Goal: Consume media (video, audio): Consume media (video, audio)

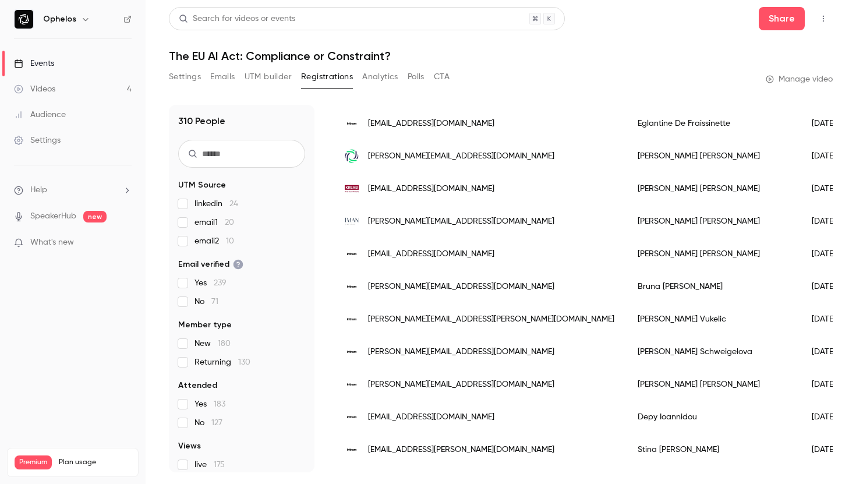
scroll to position [334, 0]
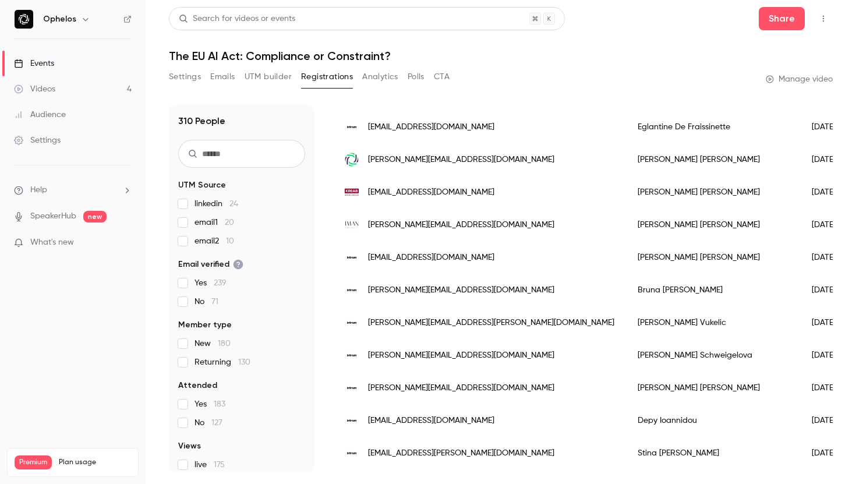
click at [626, 227] on div "[PERSON_NAME]" at bounding box center [713, 224] width 174 height 33
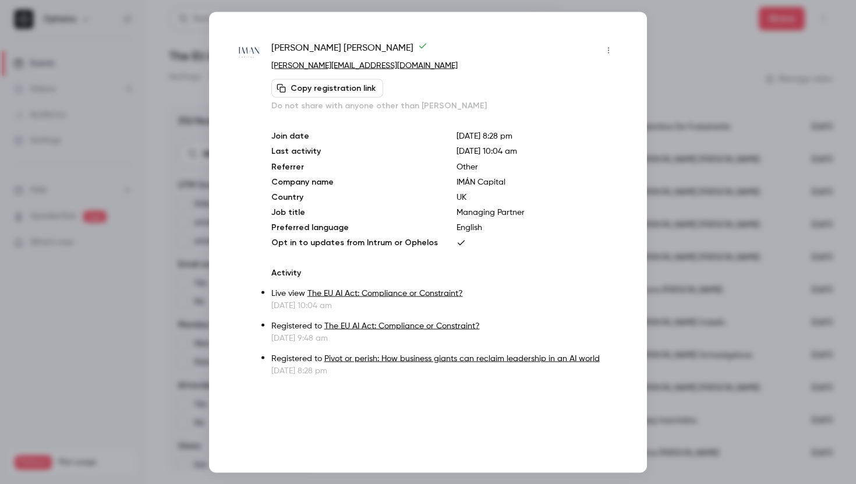
click at [718, 267] on div at bounding box center [428, 242] width 856 height 484
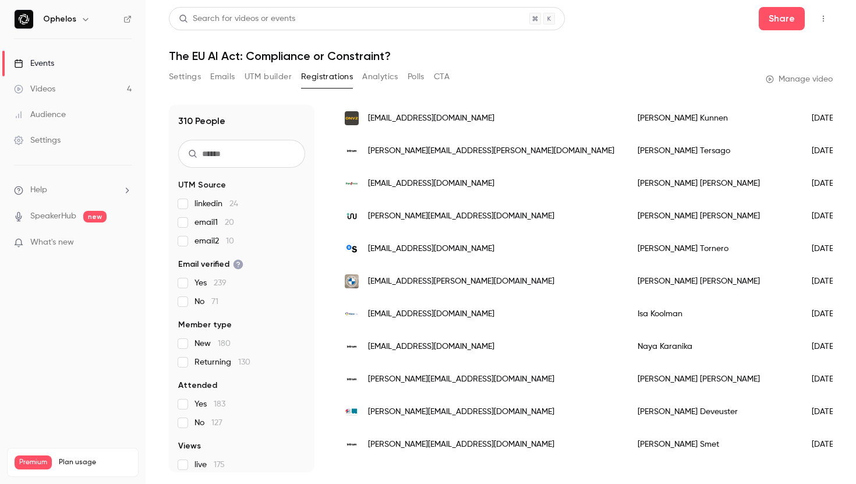
scroll to position [735, 0]
click at [467, 275] on span "[EMAIL_ADDRESS][PERSON_NAME][DOMAIN_NAME]" at bounding box center [461, 280] width 186 height 12
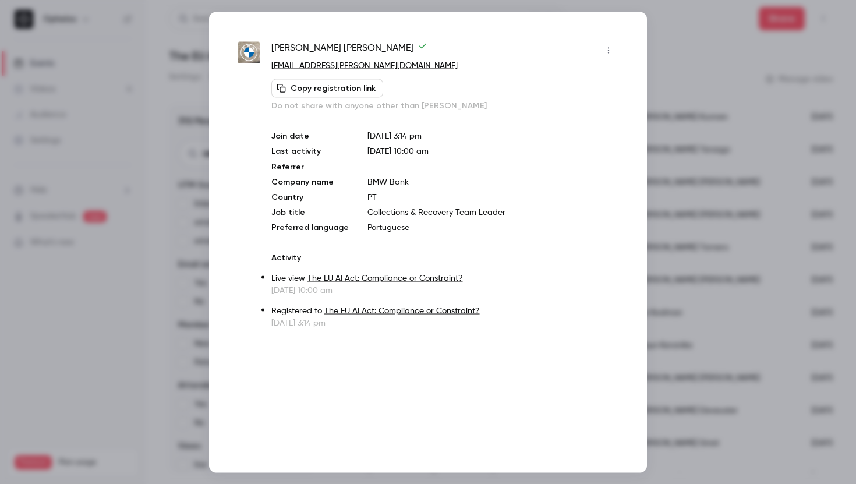
click at [729, 200] on div at bounding box center [428, 242] width 856 height 484
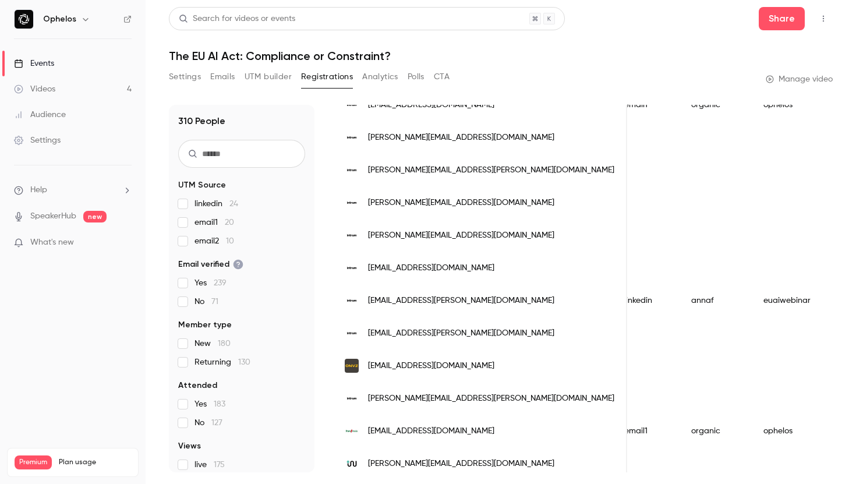
scroll to position [0, 0]
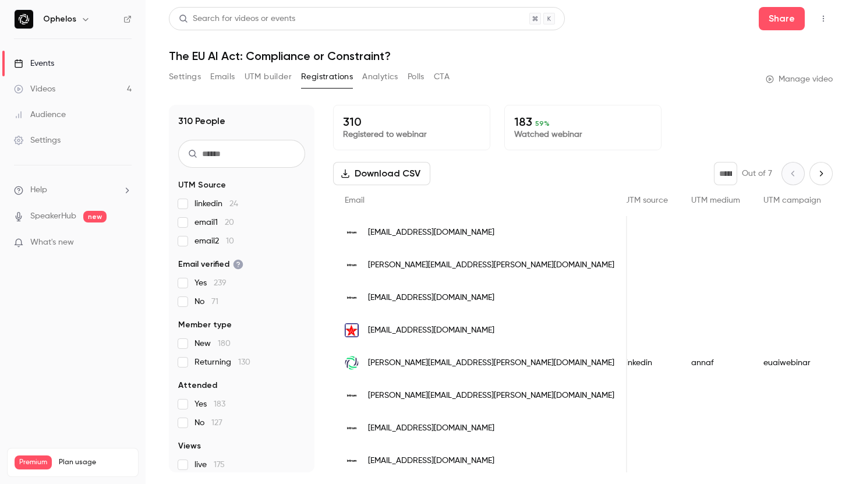
click at [400, 171] on button "Download CSV" at bounding box center [381, 173] width 97 height 23
click at [420, 80] on button "Polls" at bounding box center [416, 77] width 17 height 19
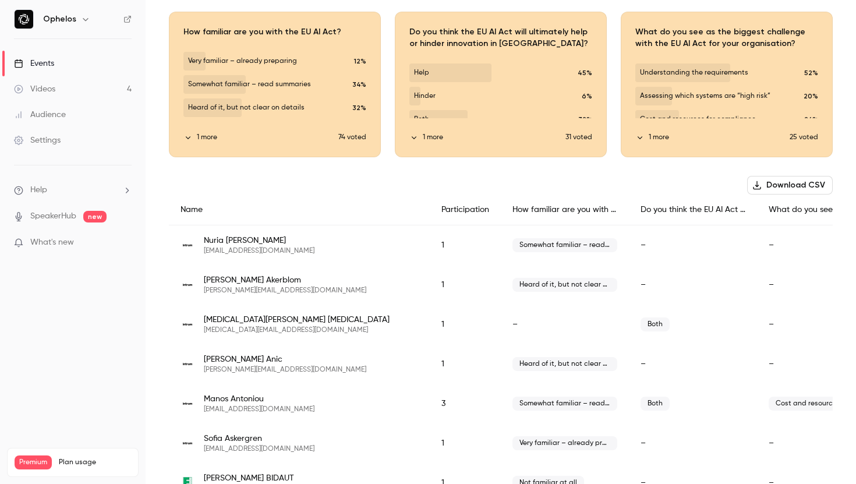
scroll to position [88, 0]
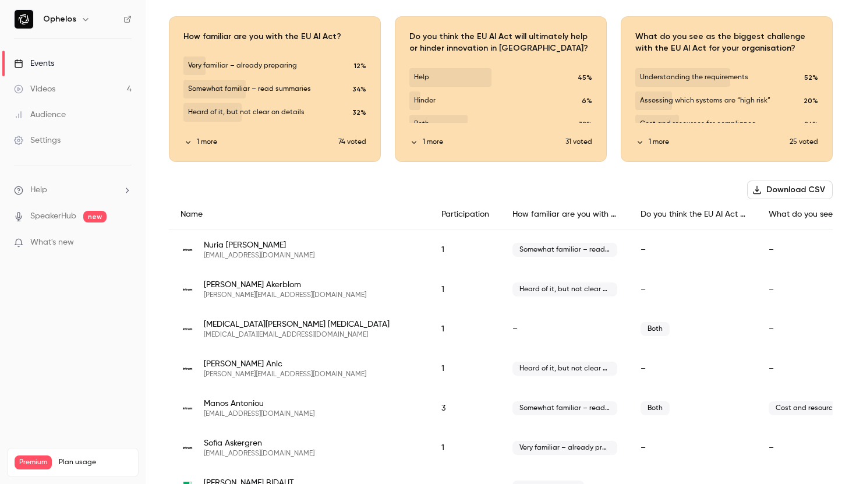
click at [518, 291] on span "Heard of it, but not clear on details" at bounding box center [564, 289] width 105 height 14
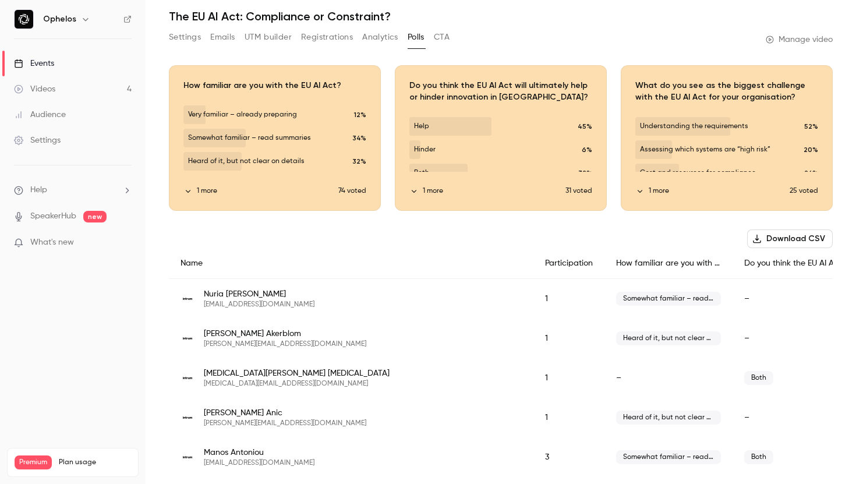
scroll to position [0, 0]
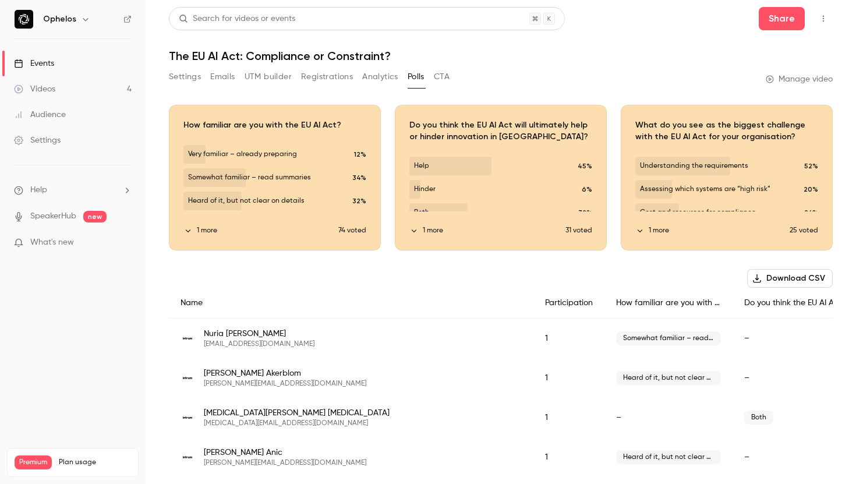
click at [318, 77] on button "Registrations" at bounding box center [327, 77] width 52 height 19
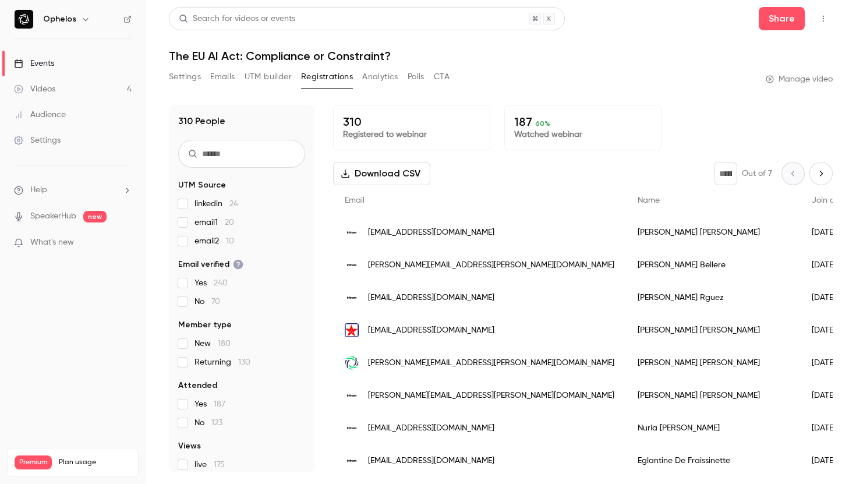
click at [180, 80] on button "Settings" at bounding box center [185, 77] width 32 height 19
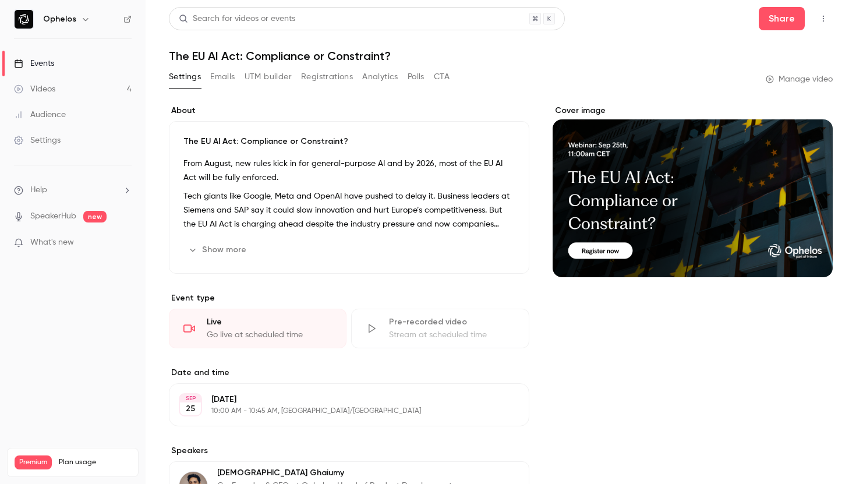
click at [90, 88] on link "Videos 4" at bounding box center [73, 89] width 146 height 26
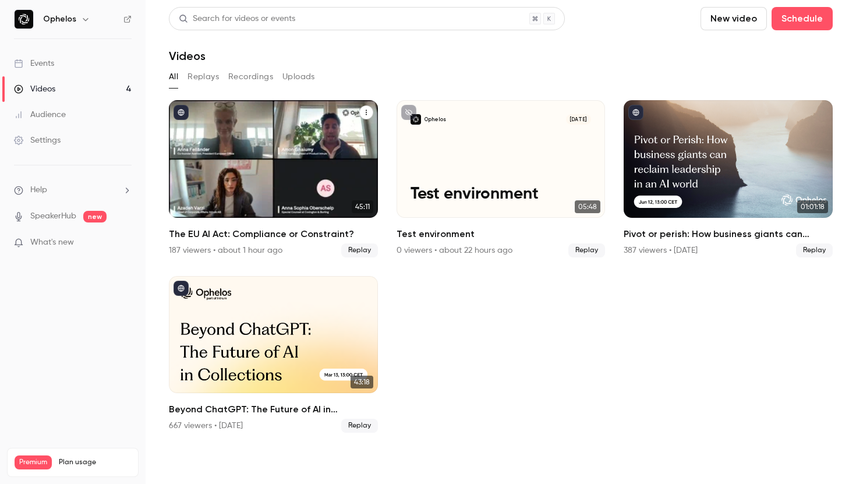
click at [238, 166] on div "The EU AI Act: Compliance or Constraint?" at bounding box center [273, 159] width 209 height 118
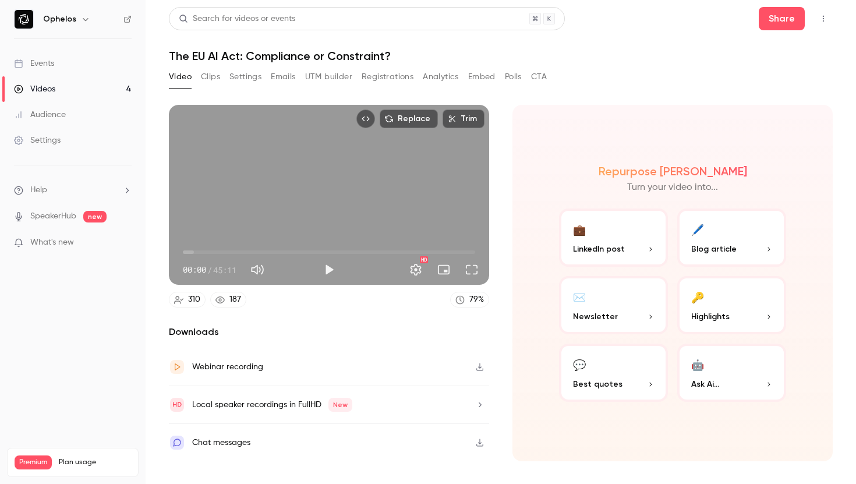
click at [215, 80] on button "Clips" at bounding box center [210, 77] width 19 height 19
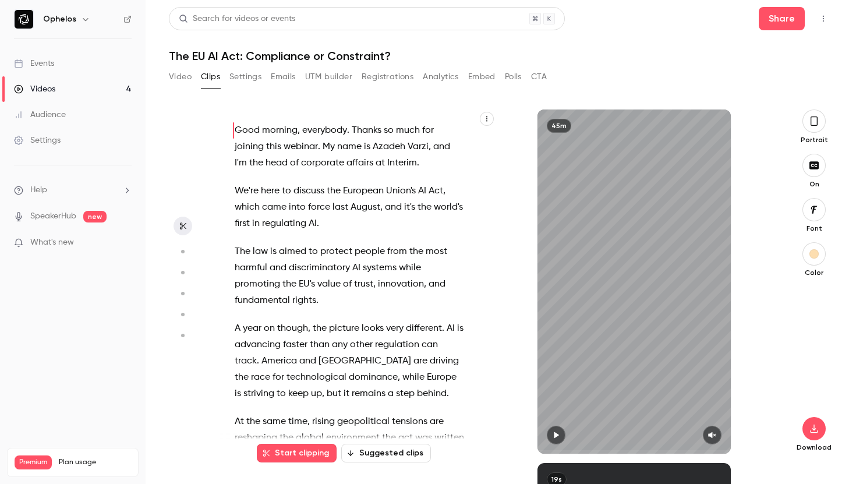
click at [369, 454] on button "Suggested clips" at bounding box center [386, 453] width 90 height 19
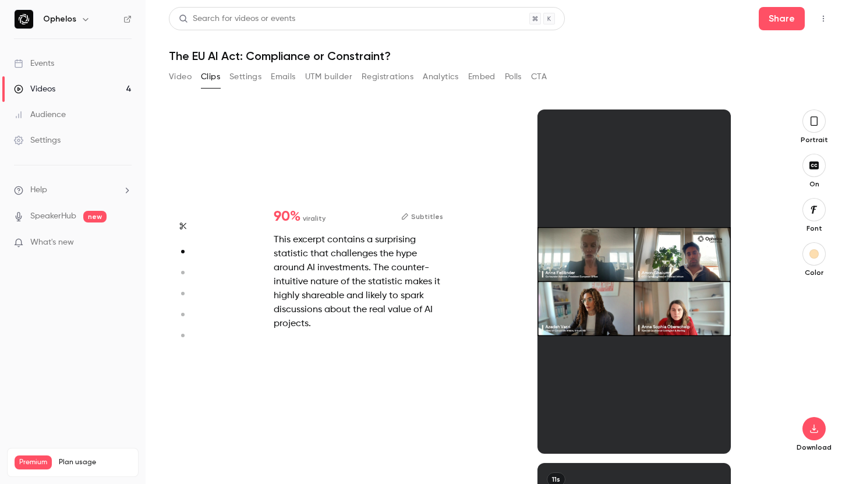
scroll to position [353, 0]
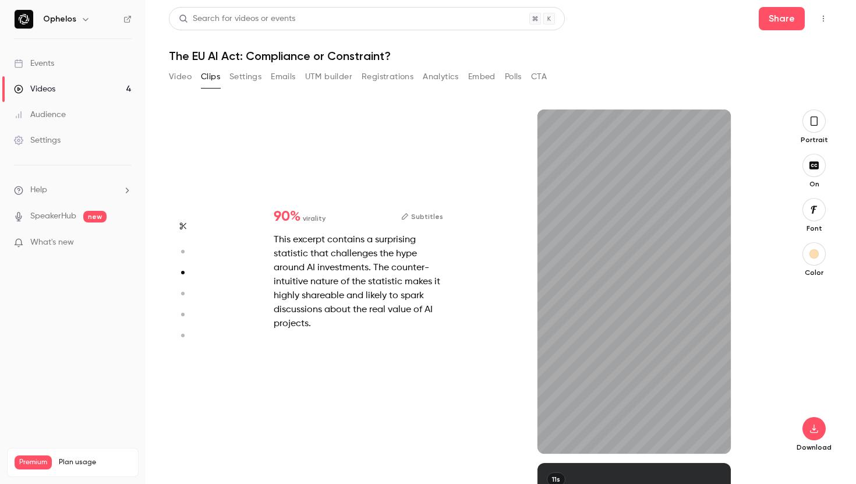
type input "*"
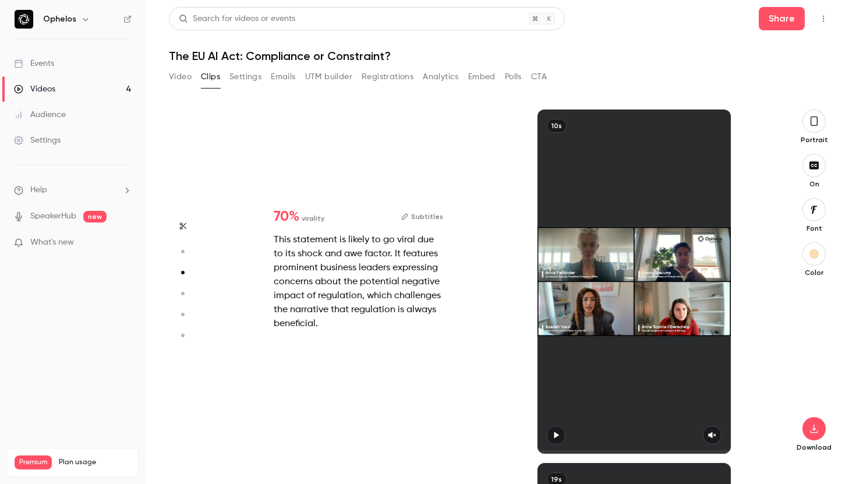
type input "*"
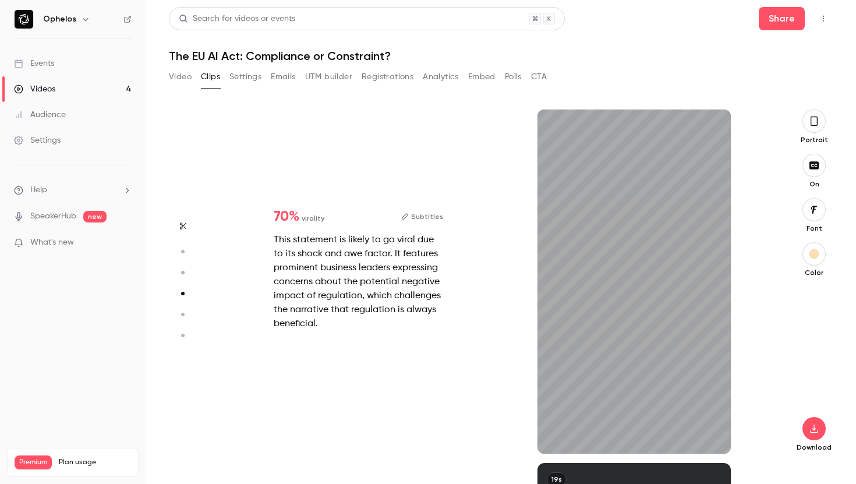
scroll to position [1060, 0]
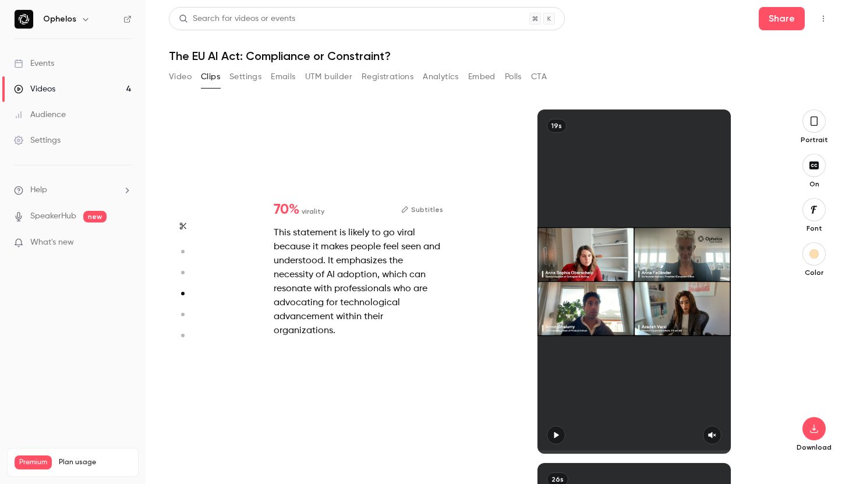
type input "*"
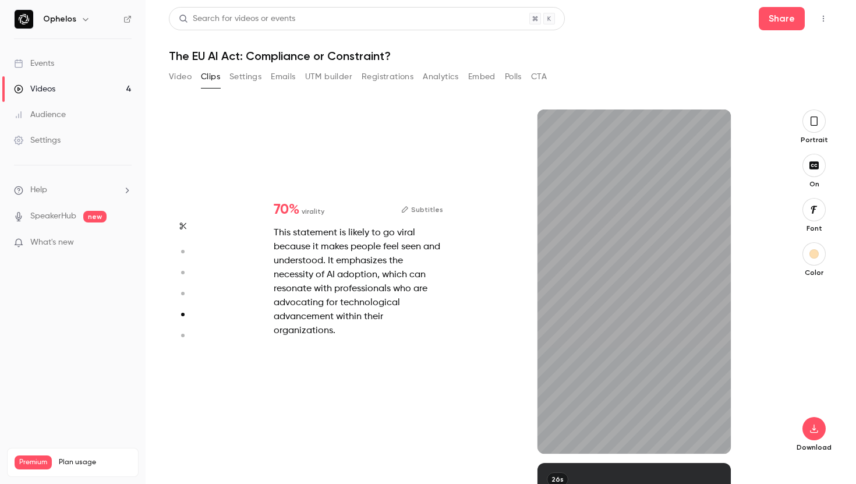
scroll to position [1414, 0]
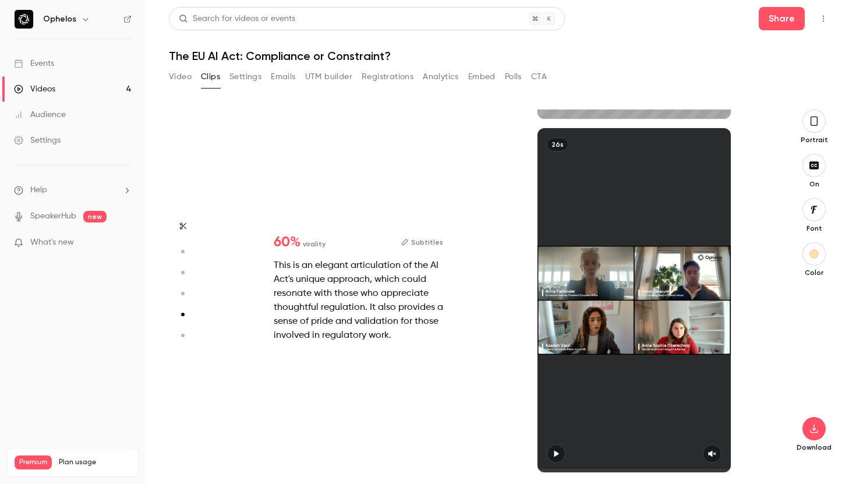
type input "*"
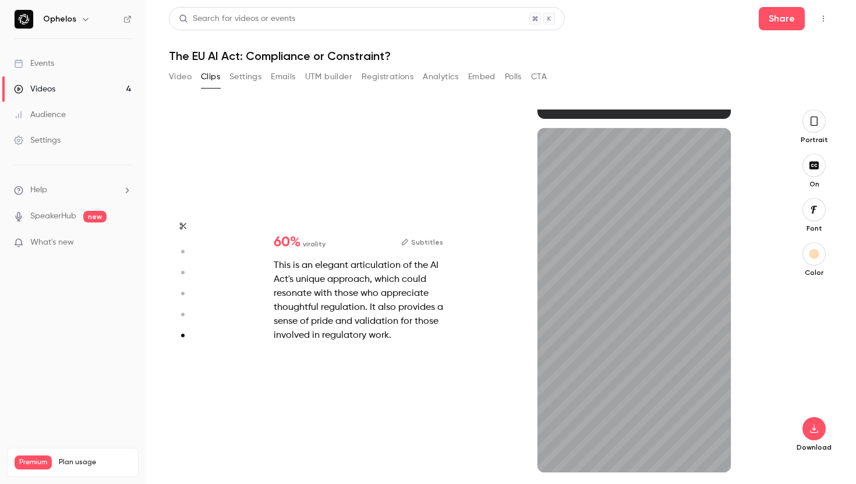
scroll to position [1748, 0]
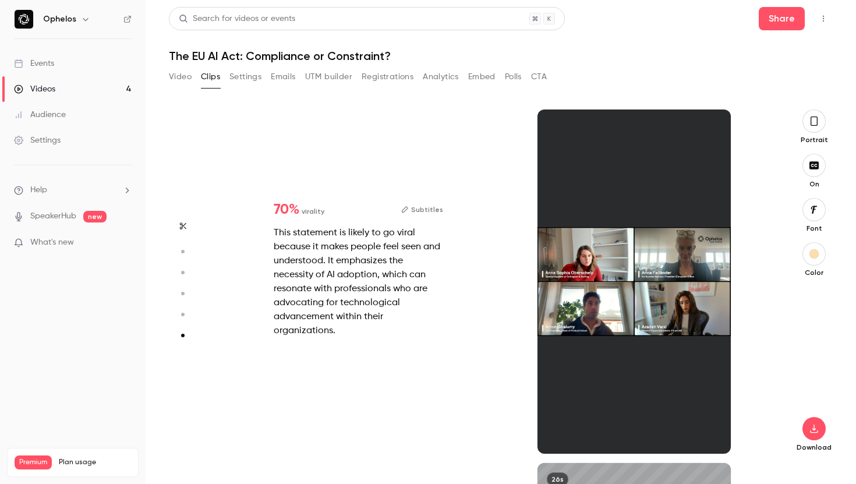
type input "*"
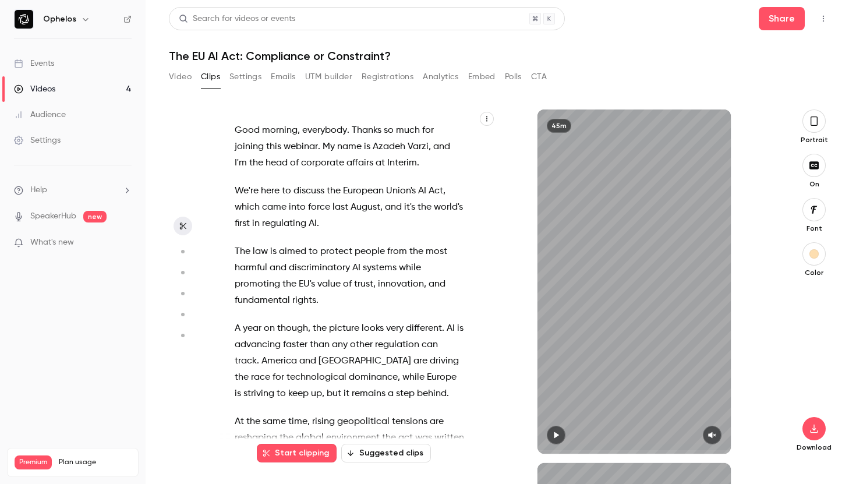
type input "*"
